Goal: Information Seeking & Learning: Learn about a topic

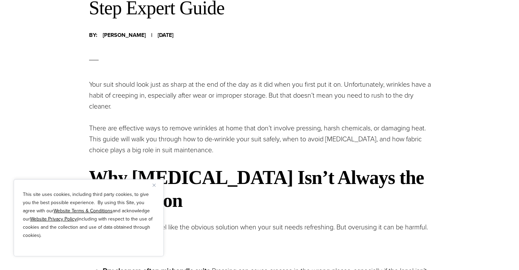
scroll to position [421, 0]
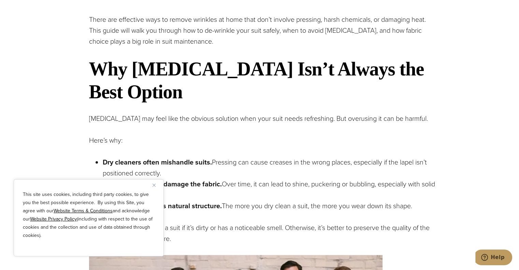
click at [156, 188] on button "Close" at bounding box center [157, 185] width 8 height 8
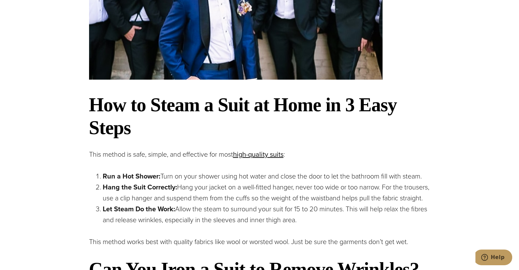
scroll to position [761, 0]
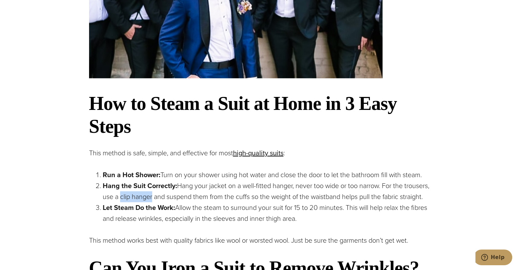
drag, startPoint x: 122, startPoint y: 196, endPoint x: 153, endPoint y: 198, distance: 31.2
click at [153, 198] on p "Hang the Suit Correctly: Hang your jacket on a well-fitted hanger, never too wi…" at bounding box center [270, 191] width 335 height 22
copy p "clip hanger"
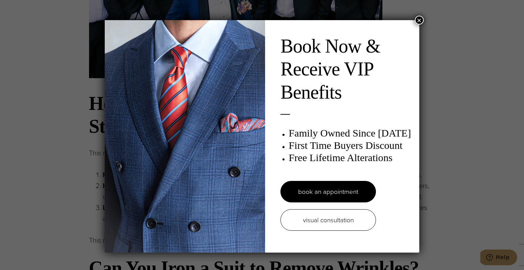
click at [417, 18] on button "×" at bounding box center [419, 20] width 9 height 9
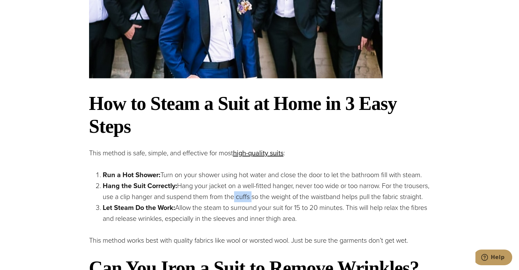
drag, startPoint x: 237, startPoint y: 199, endPoint x: 253, endPoint y: 198, distance: 16.0
click at [253, 198] on p "Hang the Suit Correctly: Hang your jacket on a well-fitted hanger, never too wi…" at bounding box center [270, 191] width 335 height 22
copy p "cuffs"
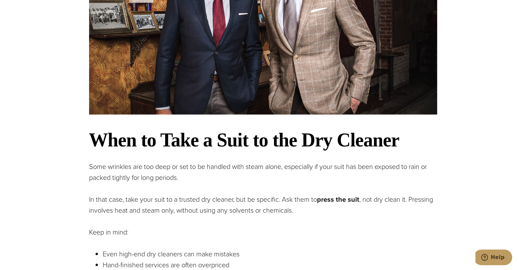
scroll to position [1247, 0]
